Goal: Navigation & Orientation: Find specific page/section

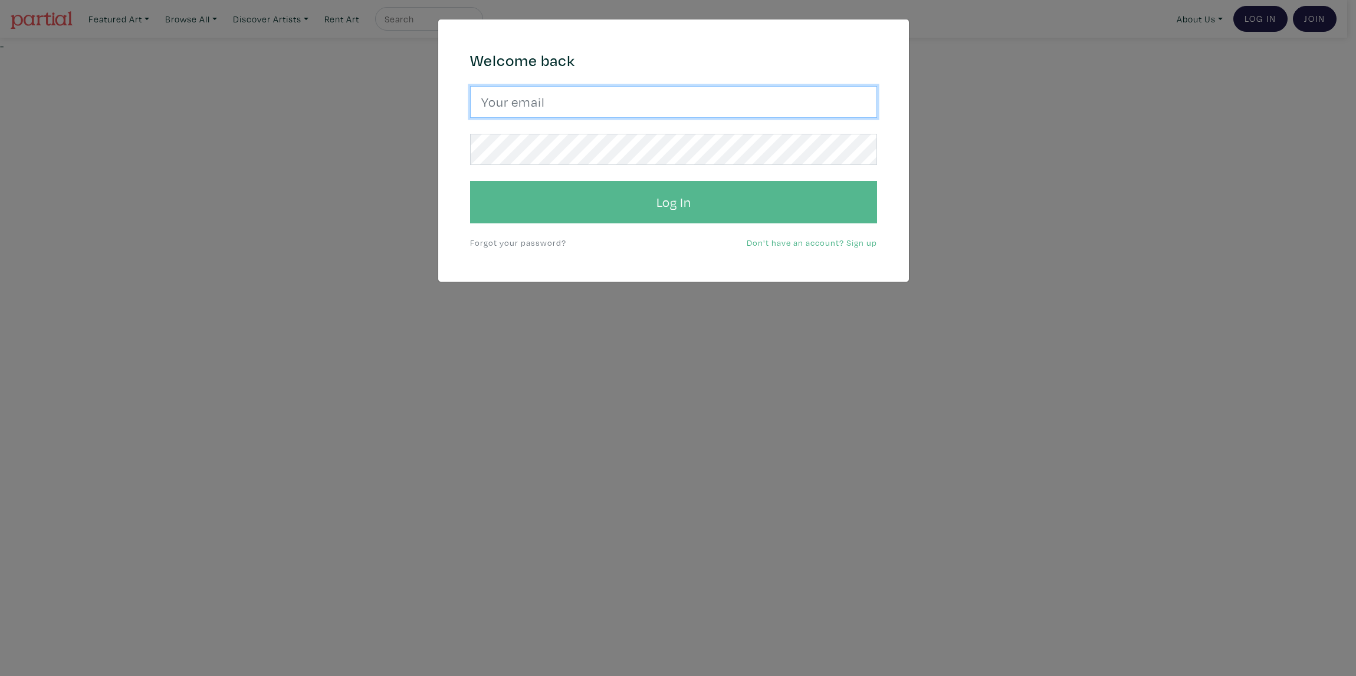
type input "tueai12@gmail.com"
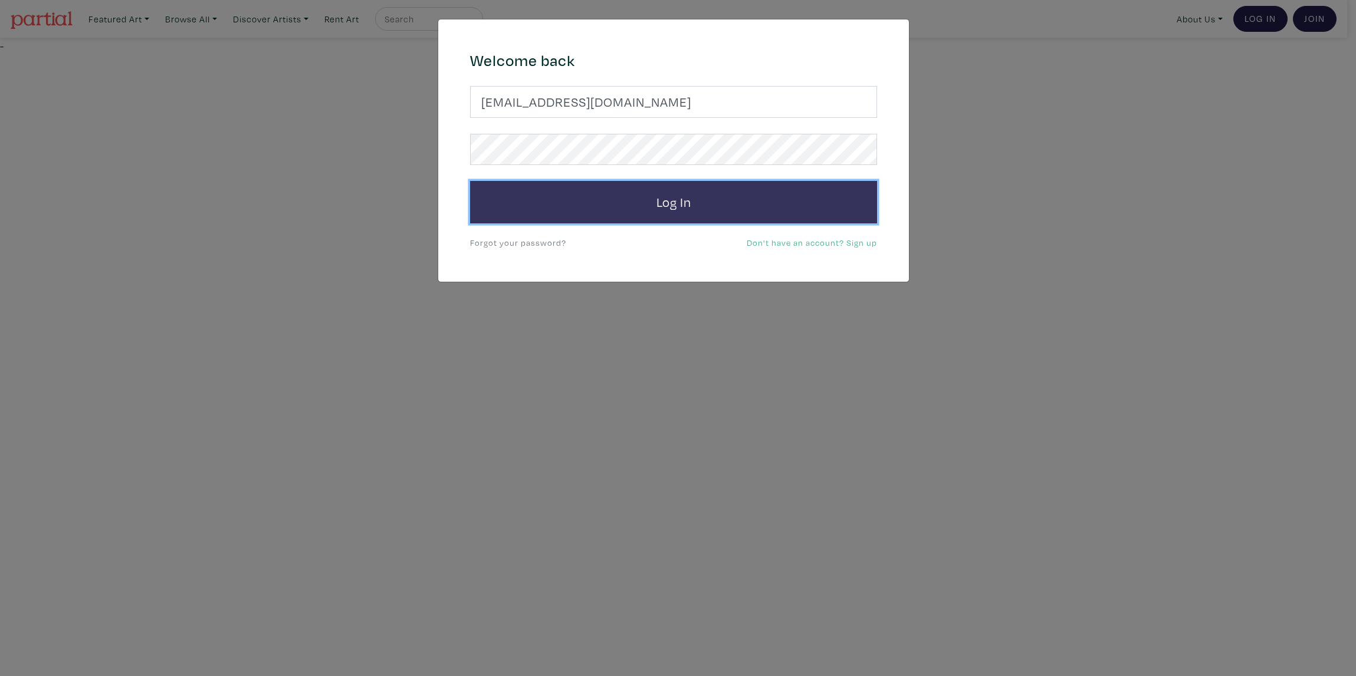
click at [697, 203] on button "Log In" at bounding box center [673, 202] width 407 height 42
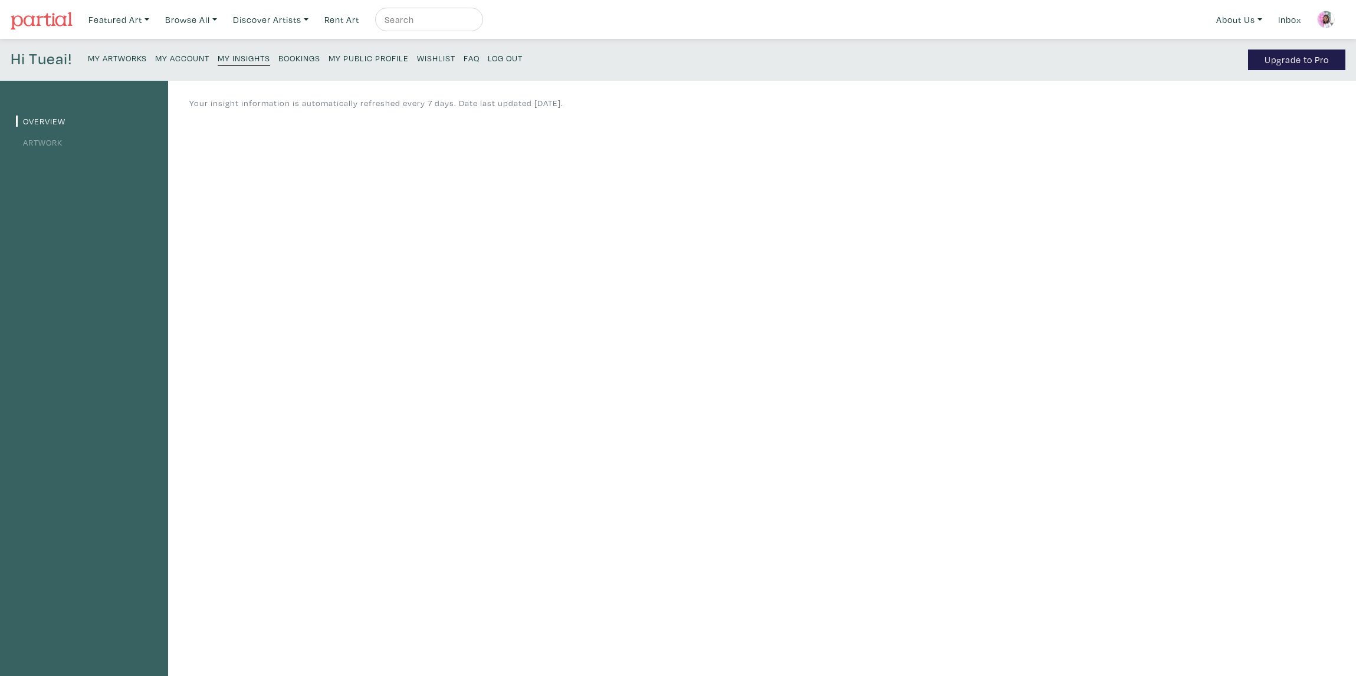
click at [111, 58] on small "My Artworks" at bounding box center [117, 57] width 59 height 11
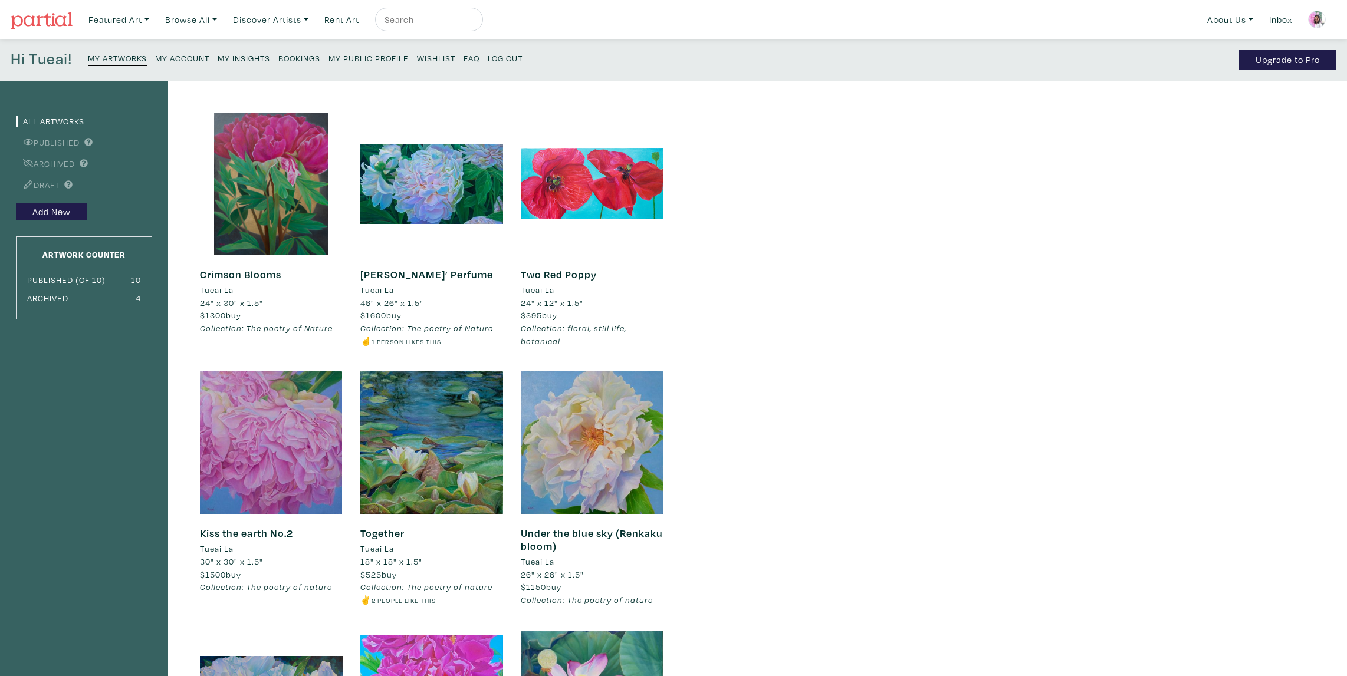
click at [249, 58] on small "My Insights" at bounding box center [244, 57] width 52 height 11
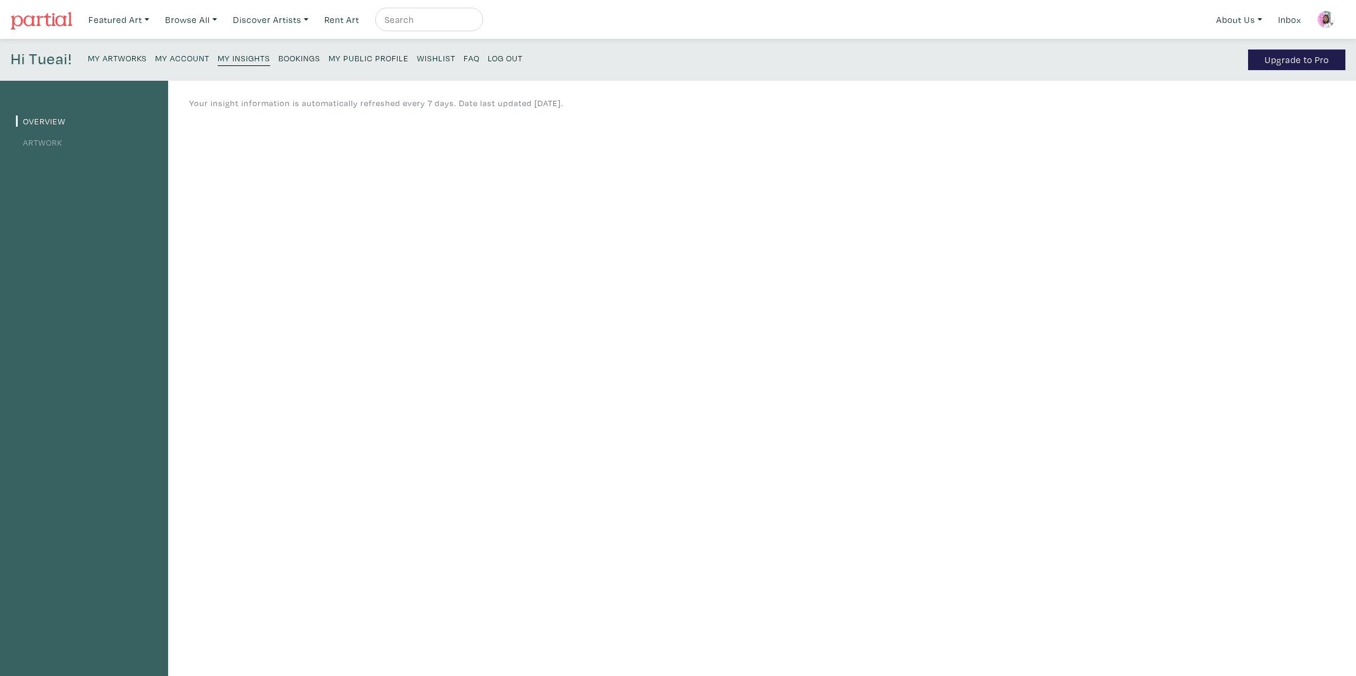
click at [363, 58] on small "My Public Profile" at bounding box center [368, 57] width 80 height 11
